Goal: Information Seeking & Learning: Compare options

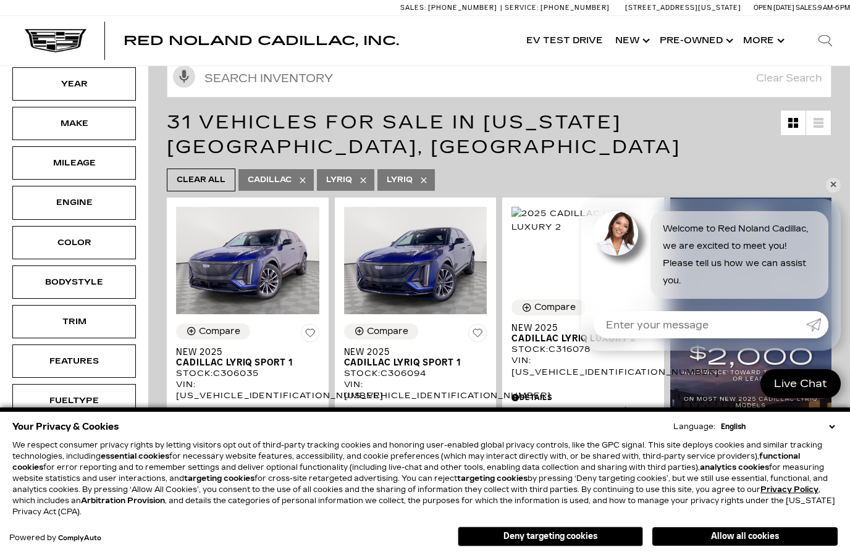
scroll to position [178, 0]
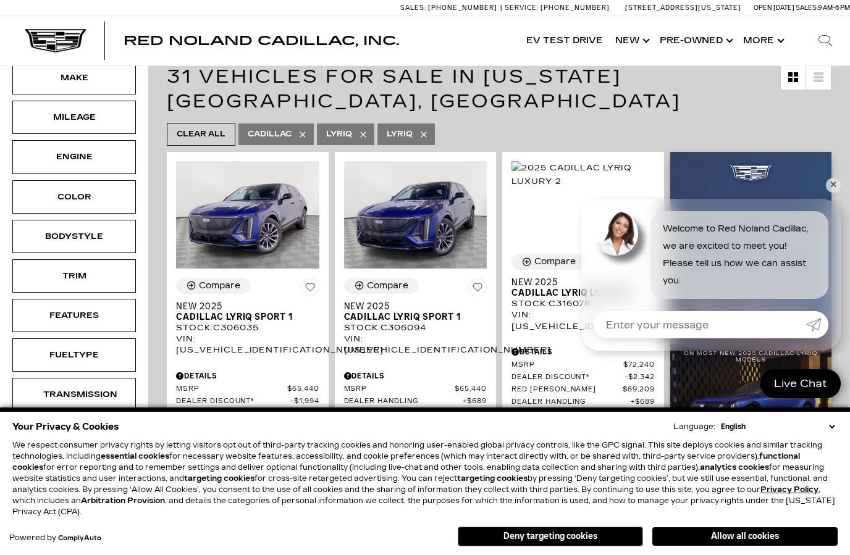
click at [829, 252] on img at bounding box center [751, 336] width 162 height 369
click at [830, 193] on link "✕" at bounding box center [833, 185] width 15 height 15
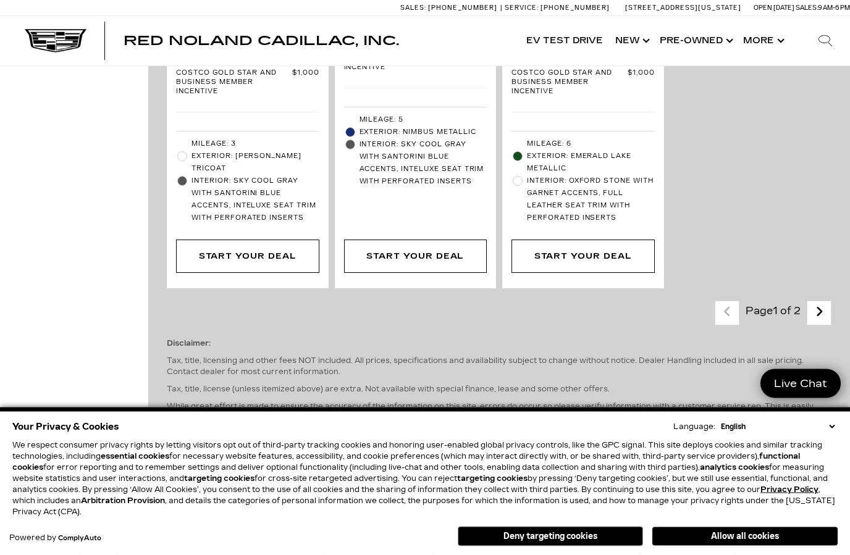
scroll to position [3853, 0]
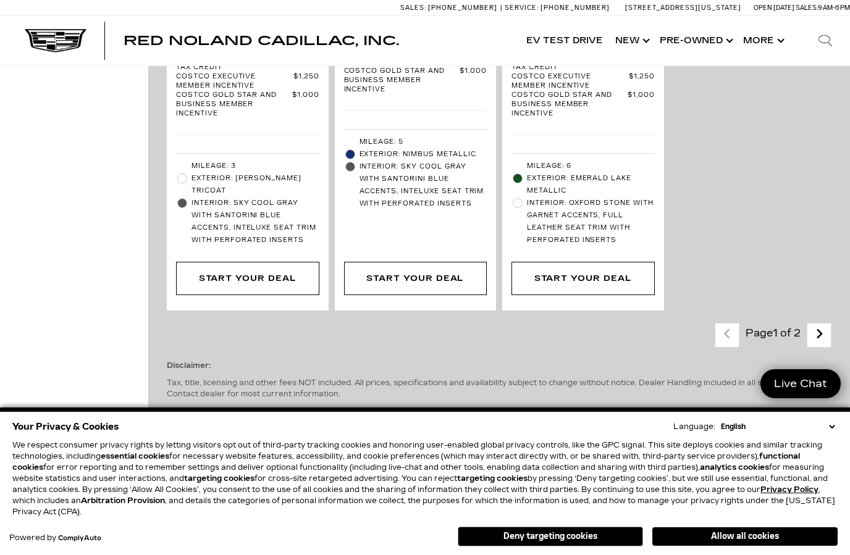
click at [826, 324] on link "Next - Page" at bounding box center [819, 335] width 27 height 22
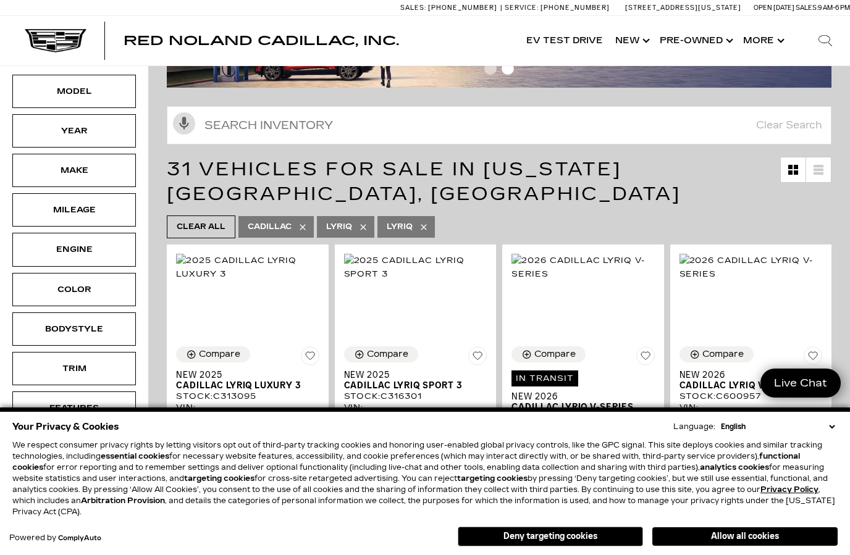
scroll to position [80, 0]
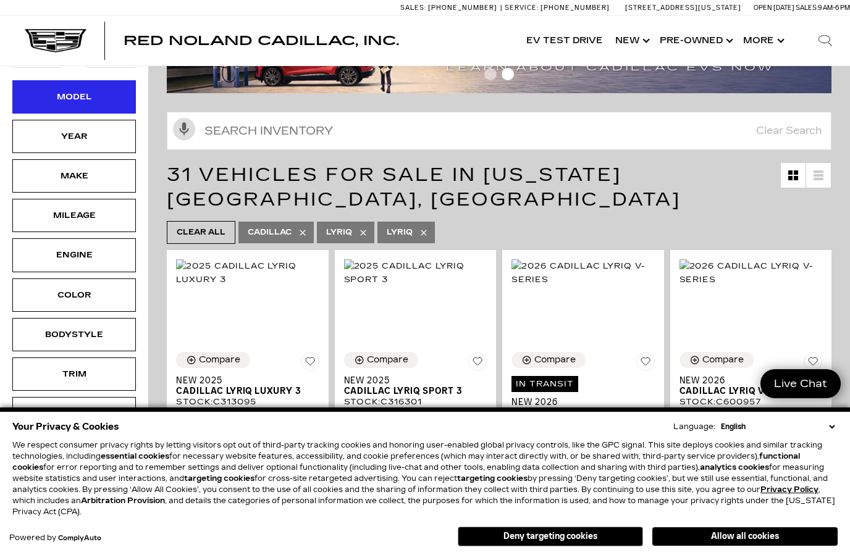
click at [115, 99] on div "Model" at bounding box center [74, 96] width 124 height 33
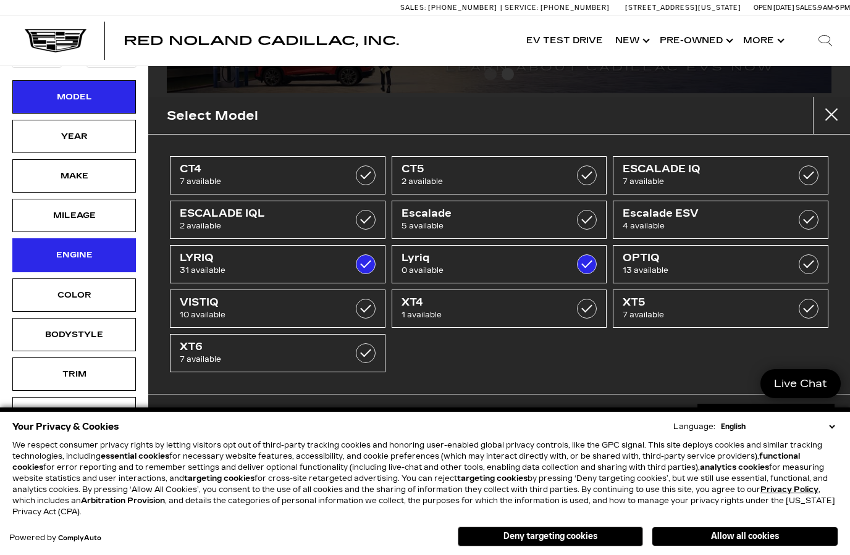
click at [99, 262] on div "Engine" at bounding box center [74, 255] width 62 height 14
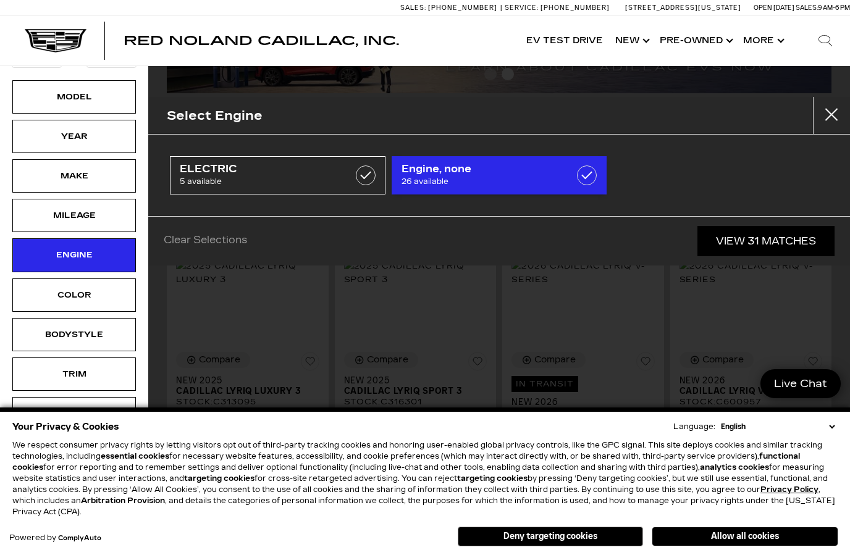
click at [600, 173] on link "Engine, none 26 available" at bounding box center [500, 175] width 216 height 38
type input "$67,898"
checkbox input "true"
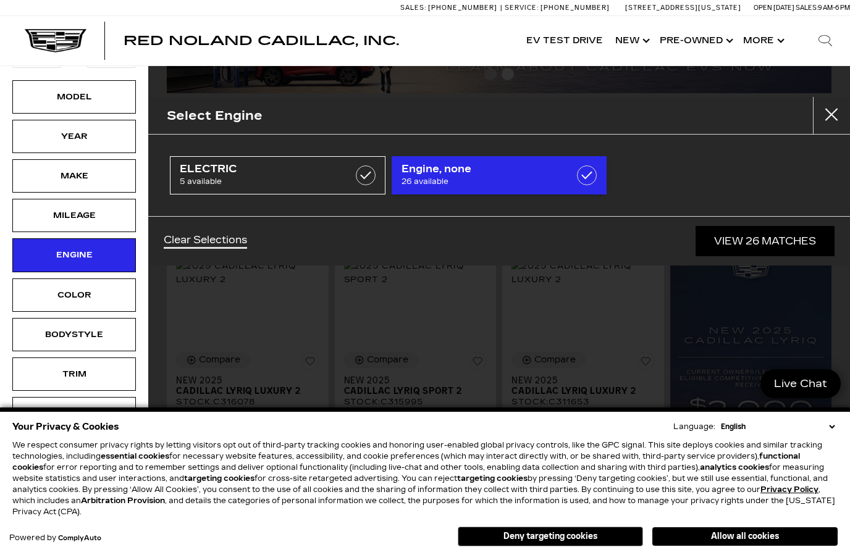
click at [586, 184] on label at bounding box center [587, 176] width 20 height 20
type input "$61,446"
checkbox input "false"
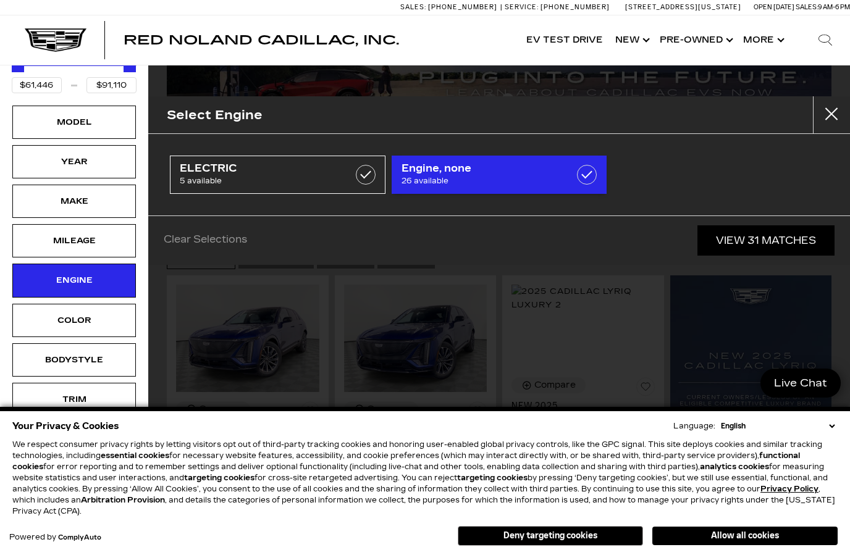
scroll to position [54, 0]
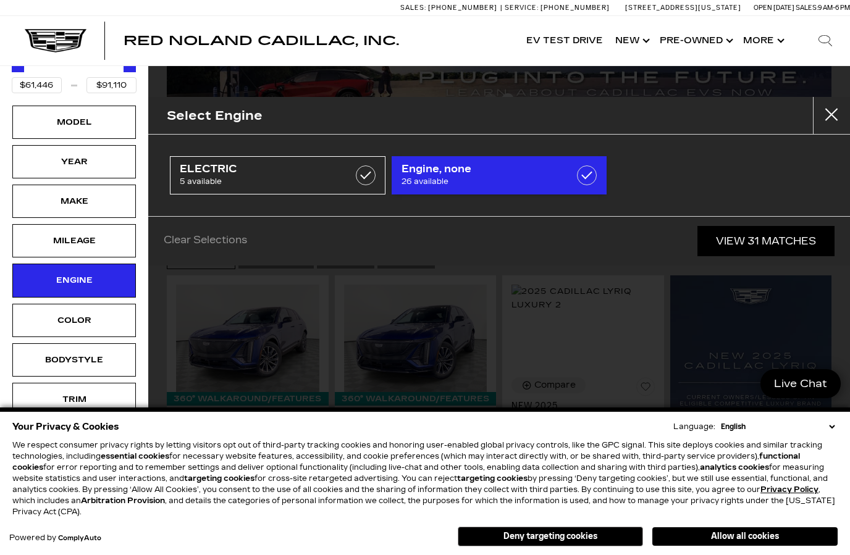
click at [590, 178] on label at bounding box center [587, 176] width 20 height 20
type input "$67,898"
checkbox input "true"
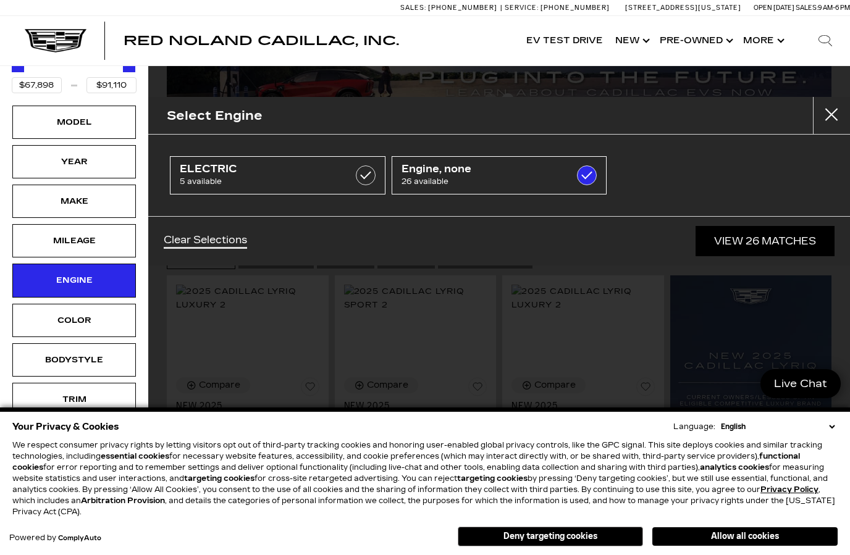
click at [781, 297] on div "Select Engine ELECTRIC 5 available Engine, none 26 available Clear Selections V…" at bounding box center [499, 277] width 702 height 555
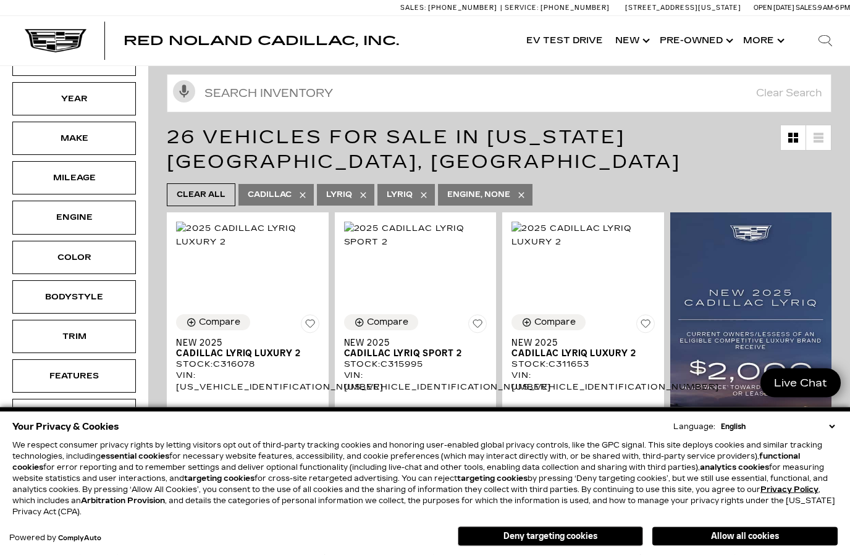
scroll to position [120, 0]
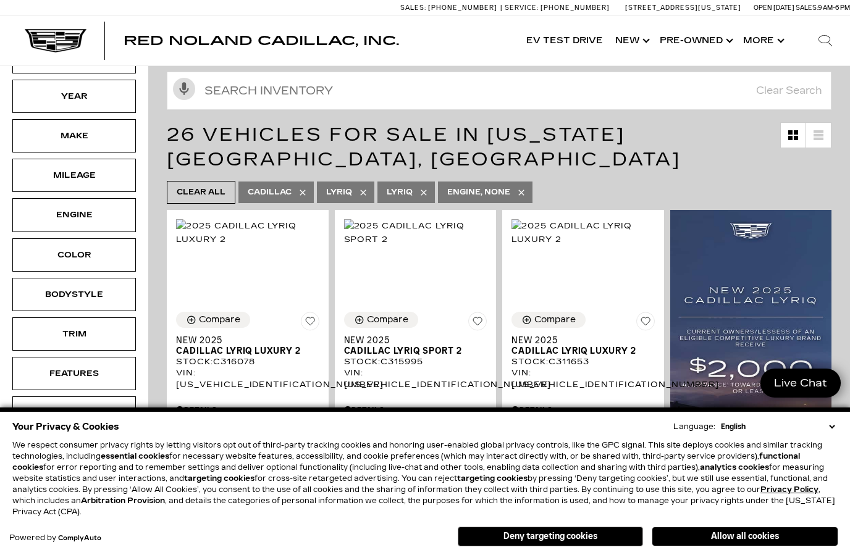
click at [521, 198] on link "Engine, none" at bounding box center [485, 193] width 94 height 22
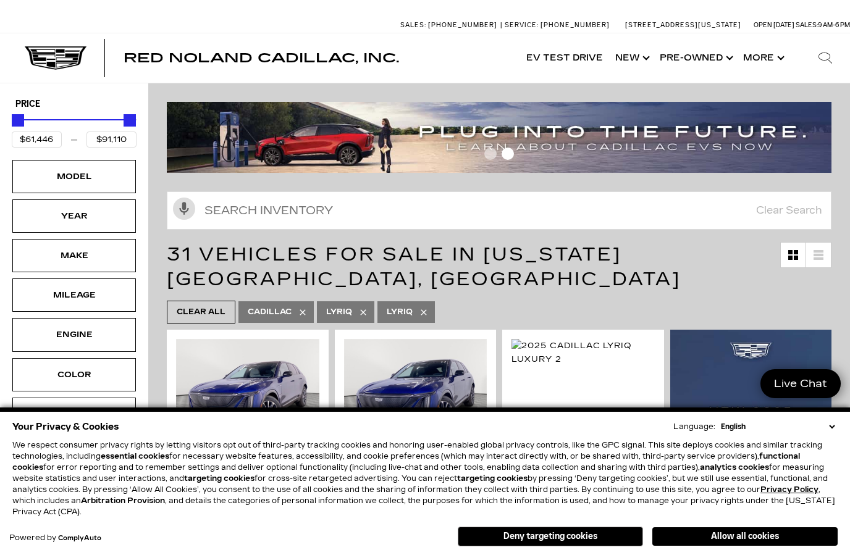
click at [422, 315] on icon at bounding box center [424, 313] width 10 height 10
click at [362, 313] on icon at bounding box center [363, 313] width 10 height 10
type input "$46,674"
type input "$179,434"
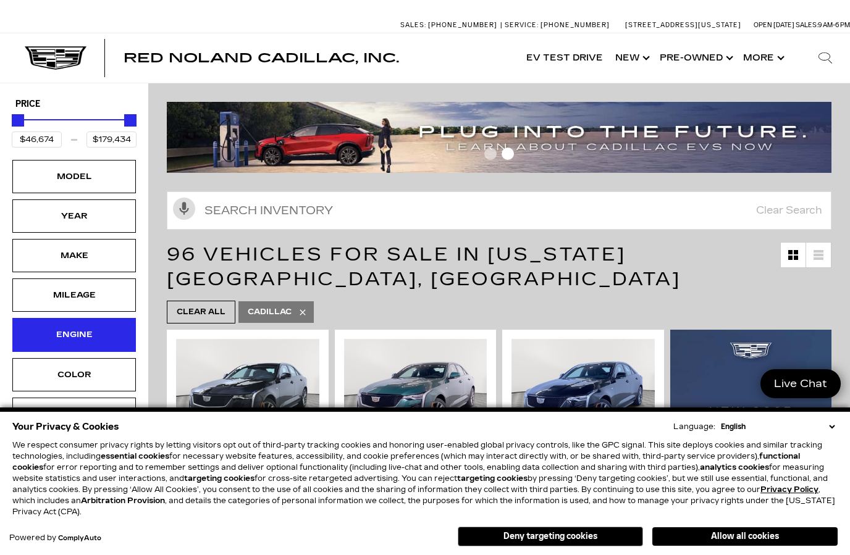
click at [97, 336] on div "Engine" at bounding box center [74, 335] width 62 height 14
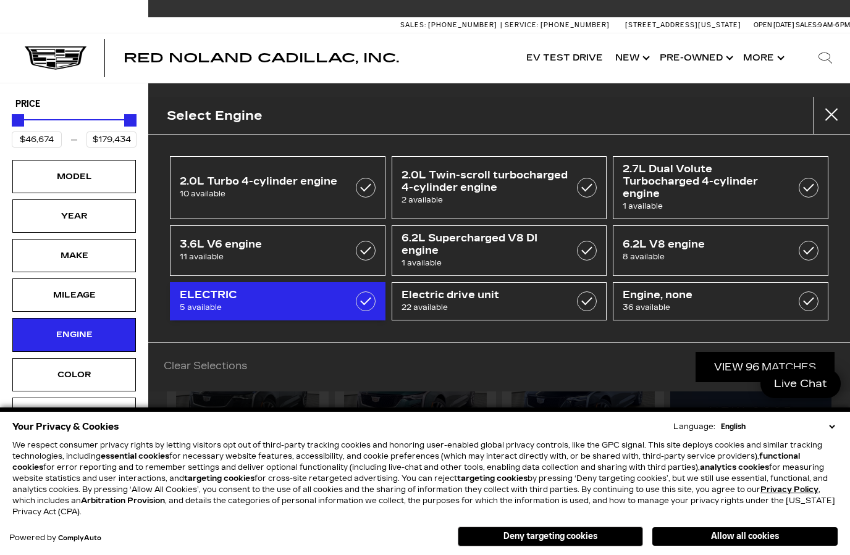
click at [359, 306] on label at bounding box center [366, 302] width 20 height 20
type input "$61,446"
type input "$81,285"
checkbox input "true"
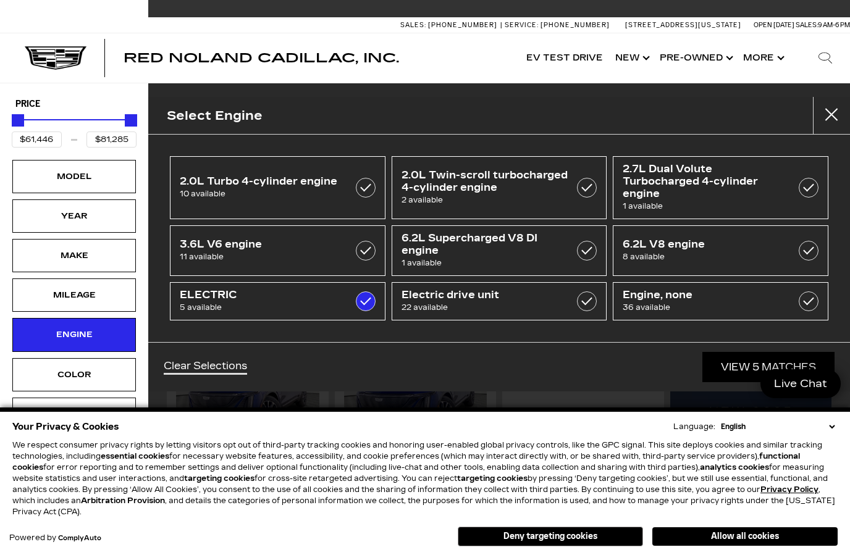
click at [763, 368] on link "View 5 Matches" at bounding box center [768, 367] width 132 height 30
